Goal: Transaction & Acquisition: Purchase product/service

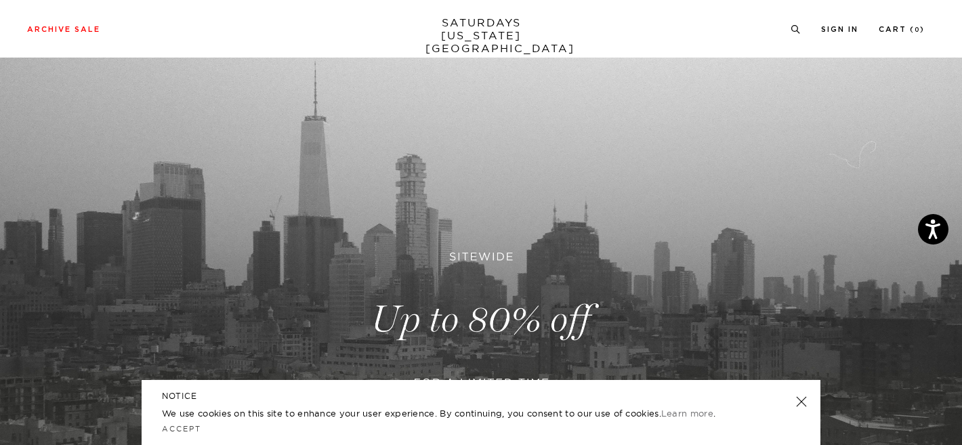
scroll to position [51, 0]
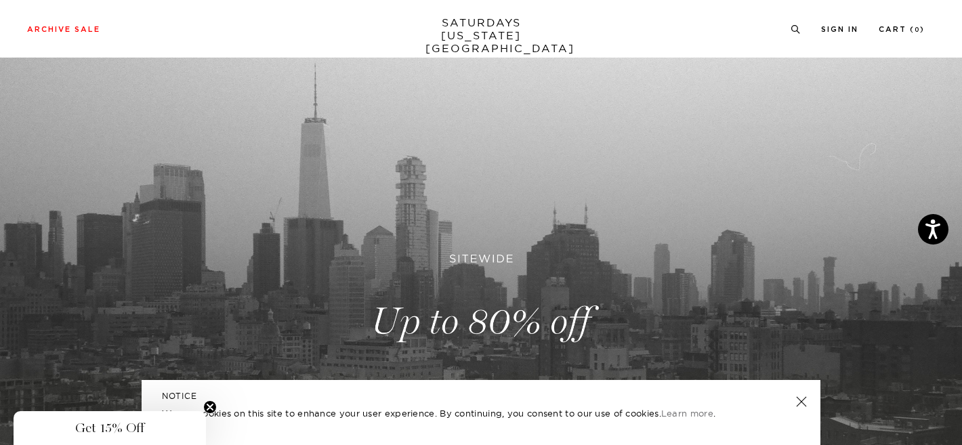
click at [213, 407] on circle "Close teaser" at bounding box center [210, 407] width 13 height 13
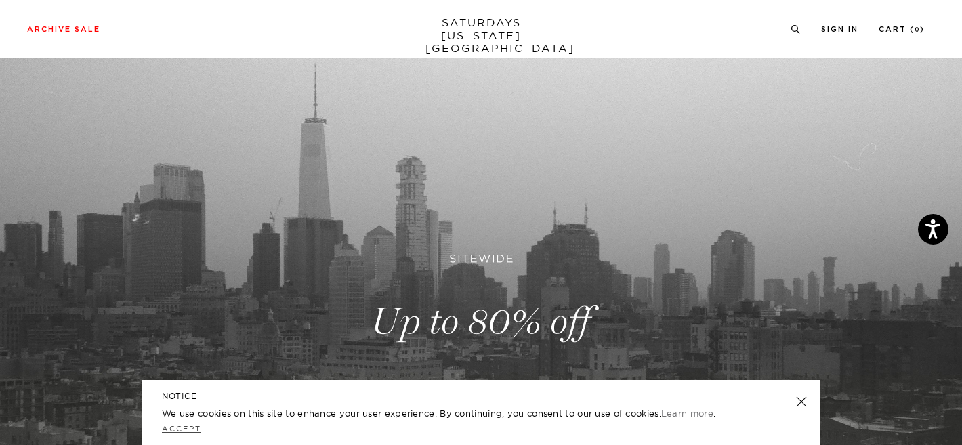
click at [186, 431] on link "Accept" at bounding box center [181, 428] width 39 height 9
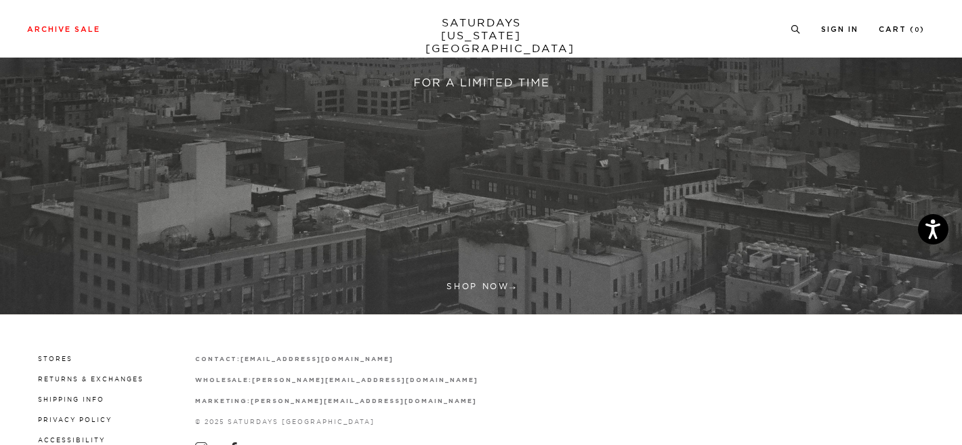
scroll to position [453, 0]
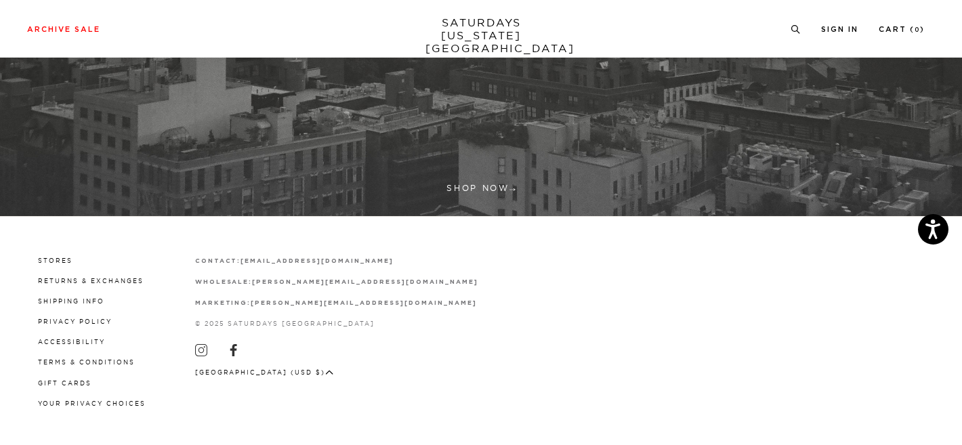
click at [208, 346] on ul at bounding box center [336, 351] width 283 height 15
click at [200, 347] on icon at bounding box center [201, 350] width 12 height 12
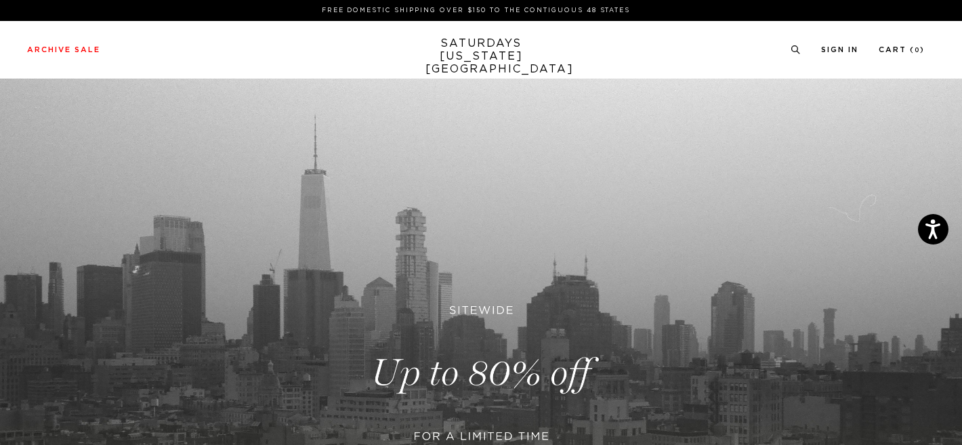
click at [104, 42] on div "Archive Sale Men's Tees Shirts Shorts Swim Knitwear Pants Sweats Women's" at bounding box center [481, 50] width 962 height 58
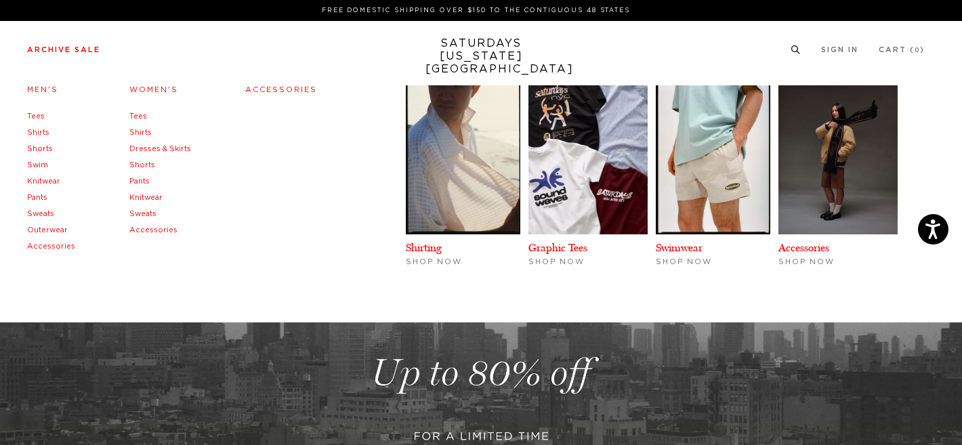
click at [79, 52] on link "Archive Sale" at bounding box center [63, 49] width 73 height 7
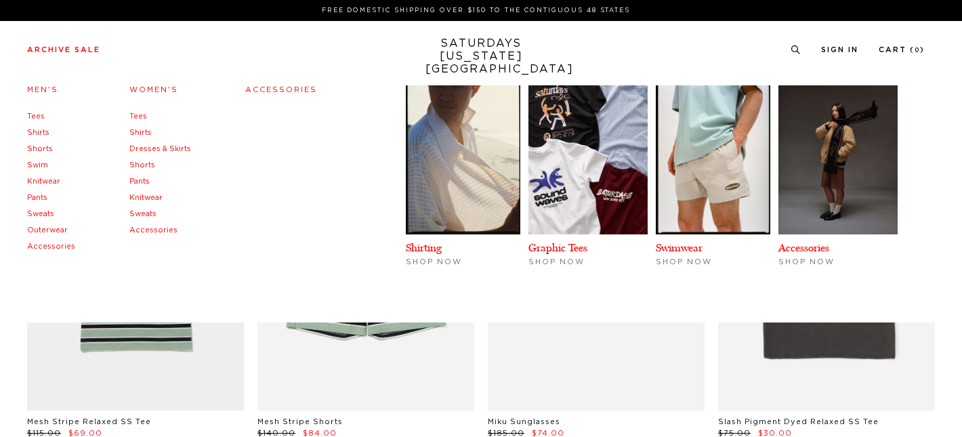
click at [39, 118] on link "Tees" at bounding box center [36, 115] width 18 height 7
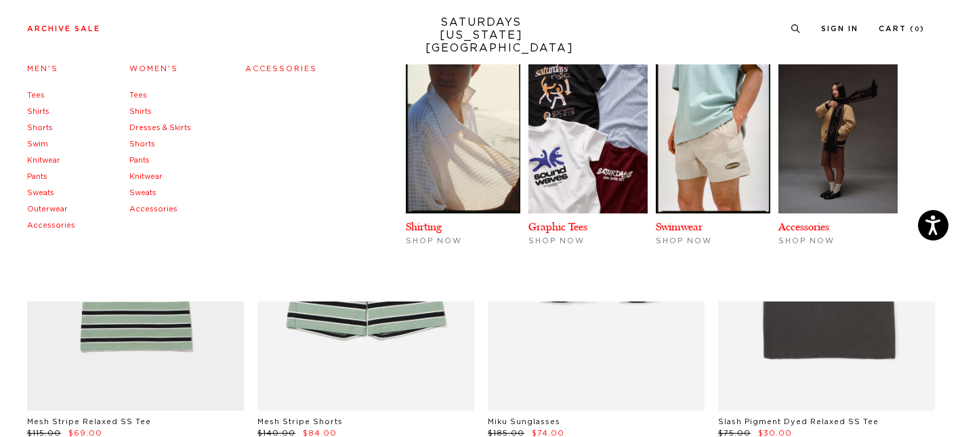
scroll to position [220, 0]
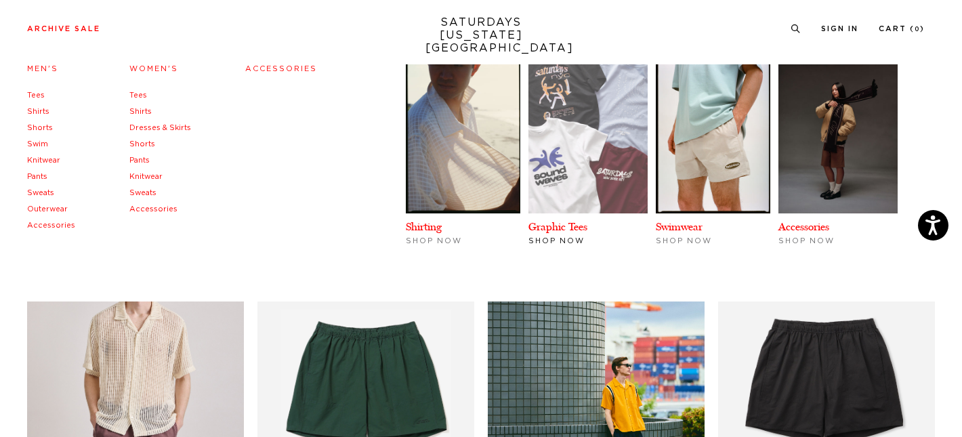
click at [587, 192] on img at bounding box center [587, 138] width 119 height 149
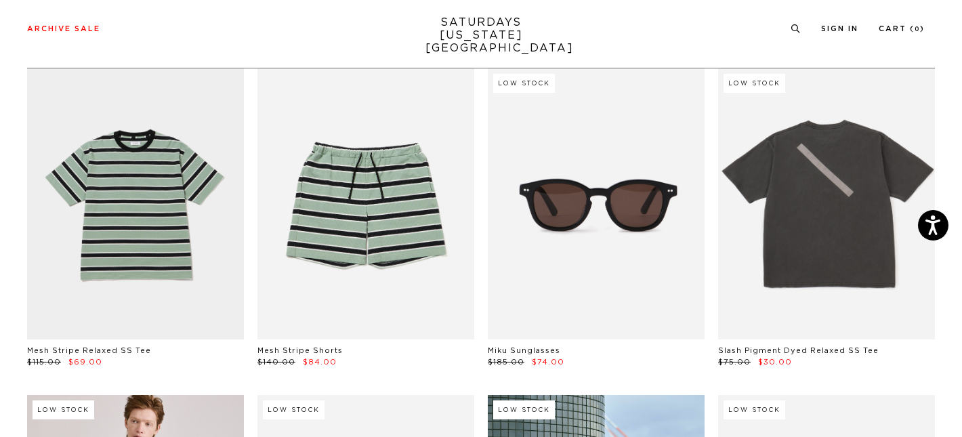
scroll to position [0, 0]
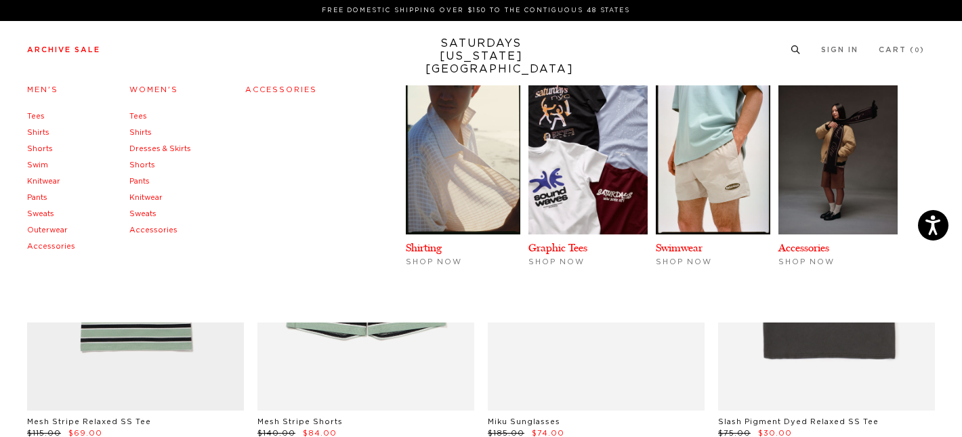
click at [133, 114] on link "Tees" at bounding box center [138, 115] width 18 height 7
click at [32, 113] on link "Tees" at bounding box center [36, 115] width 18 height 7
click at [566, 254] on link "Graphic Tees" at bounding box center [557, 247] width 59 height 13
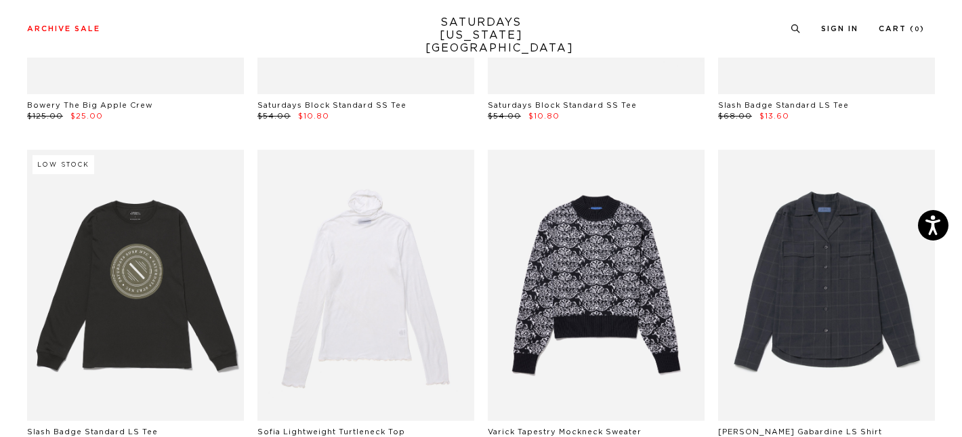
scroll to position [19993, 2]
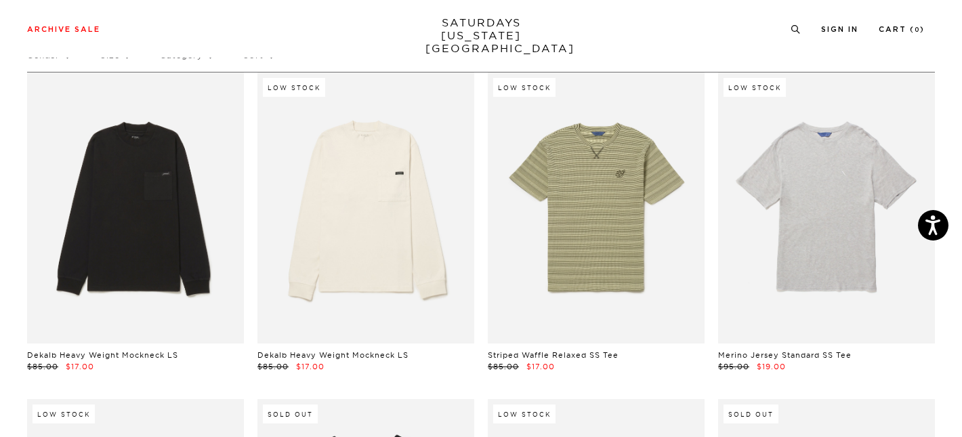
scroll to position [0, 3]
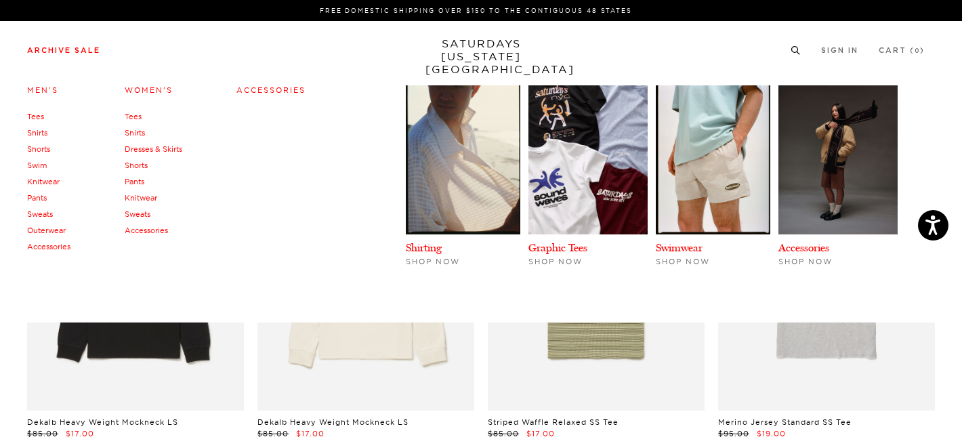
click at [266, 91] on link "Accessories" at bounding box center [270, 89] width 69 height 9
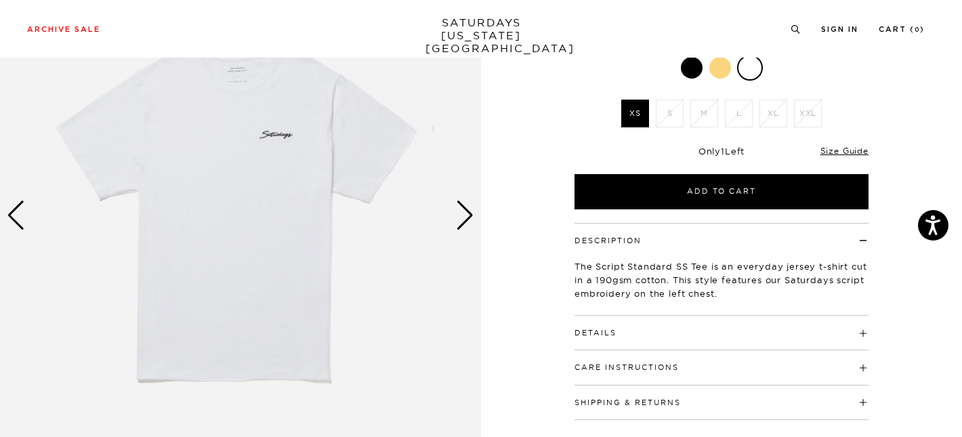
scroll to position [156, 0]
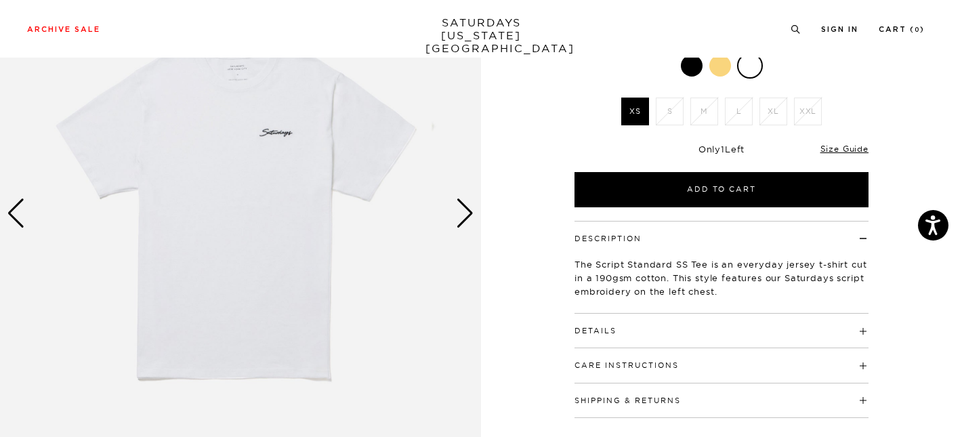
click at [469, 225] on div "Next slide" at bounding box center [465, 214] width 18 height 30
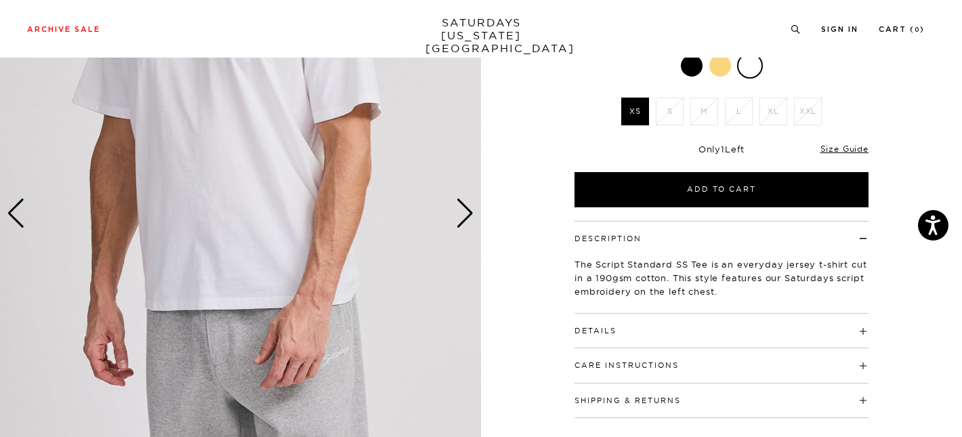
scroll to position [0, 0]
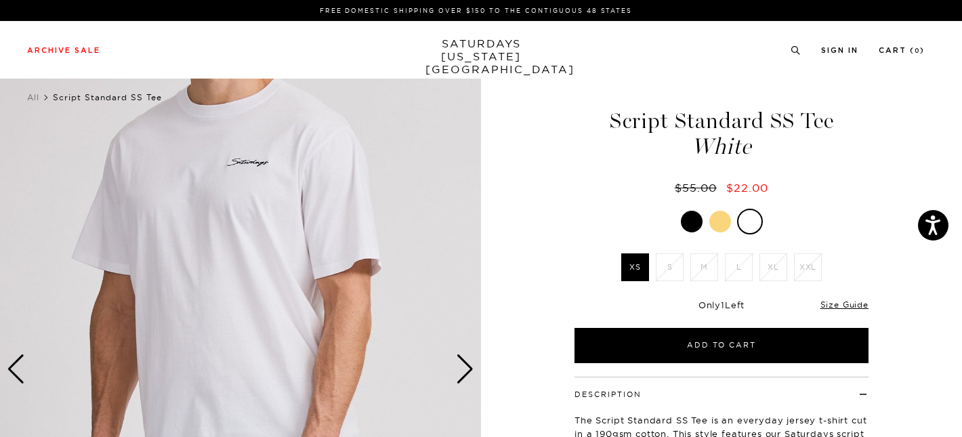
click at [467, 358] on div "Next slide" at bounding box center [465, 369] width 18 height 30
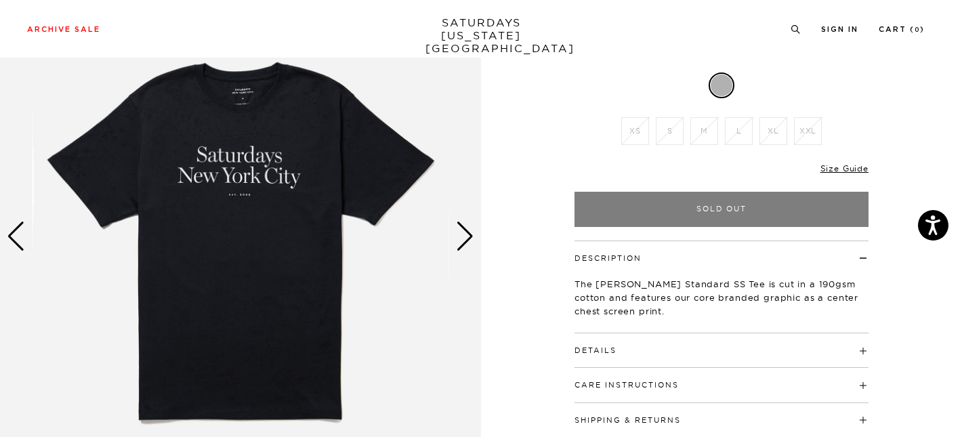
scroll to position [136, 0]
